Goal: Information Seeking & Learning: Learn about a topic

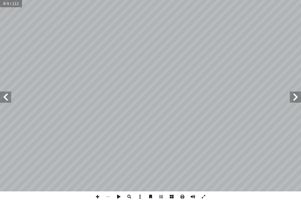
click at [3, 95] on span at bounding box center [5, 96] width 11 height 11
click at [9, 98] on span at bounding box center [5, 96] width 11 height 11
click at [293, 98] on span at bounding box center [295, 96] width 11 height 11
click at [298, 96] on span at bounding box center [295, 96] width 11 height 11
click at [297, 99] on span at bounding box center [295, 96] width 11 height 11
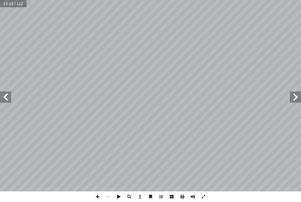
click at [11, 97] on span at bounding box center [5, 96] width 11 height 11
click at [3, 99] on span at bounding box center [5, 96] width 11 height 11
click at [8, 99] on span at bounding box center [5, 96] width 11 height 11
click at [4, 98] on span at bounding box center [5, 96] width 11 height 11
click at [8, 92] on span at bounding box center [5, 96] width 11 height 11
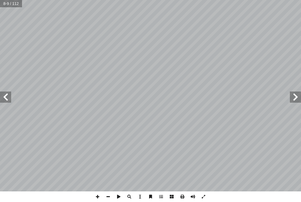
click at [9, 95] on span at bounding box center [5, 96] width 11 height 11
click at [297, 95] on span at bounding box center [295, 96] width 11 height 11
click at [292, 100] on span at bounding box center [295, 96] width 11 height 11
click at [298, 98] on span at bounding box center [295, 96] width 11 height 11
click at [8, 98] on span at bounding box center [5, 96] width 11 height 11
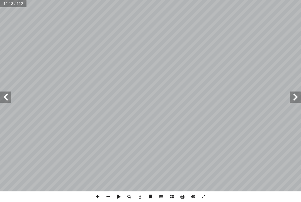
click at [300, 96] on span at bounding box center [295, 96] width 11 height 11
click at [3, 98] on span at bounding box center [5, 96] width 11 height 11
